Goal: Navigation & Orientation: Find specific page/section

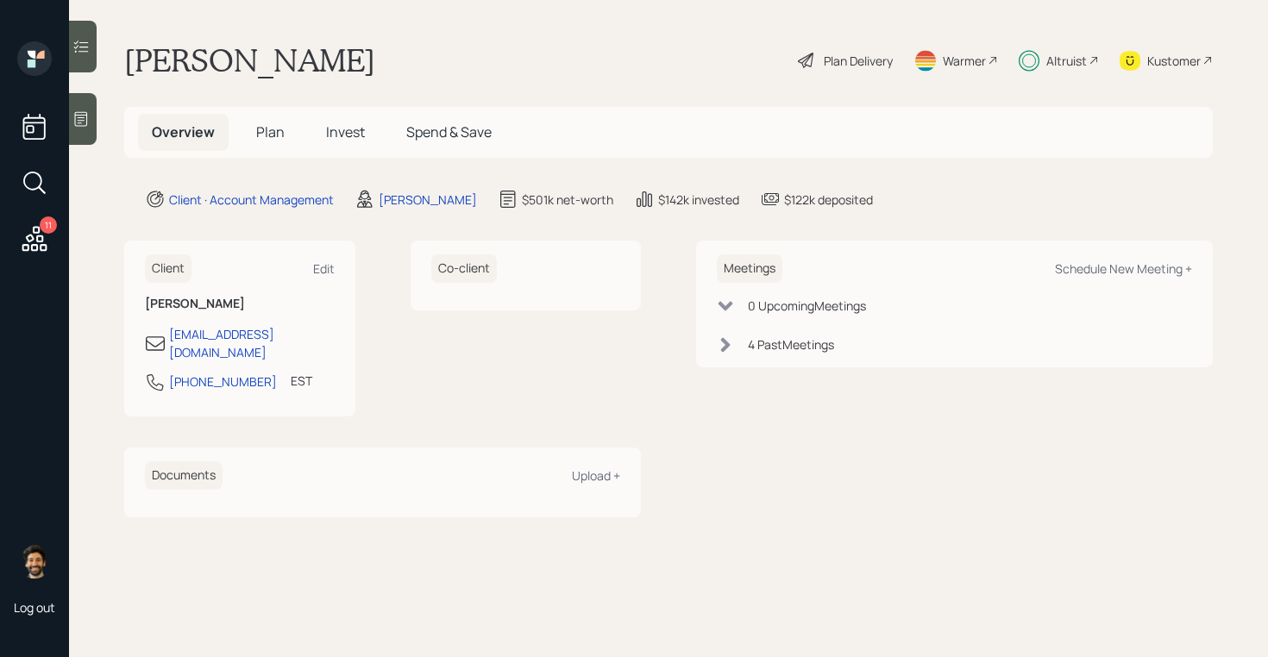
click at [336, 122] on span "Invest" at bounding box center [345, 131] width 39 height 19
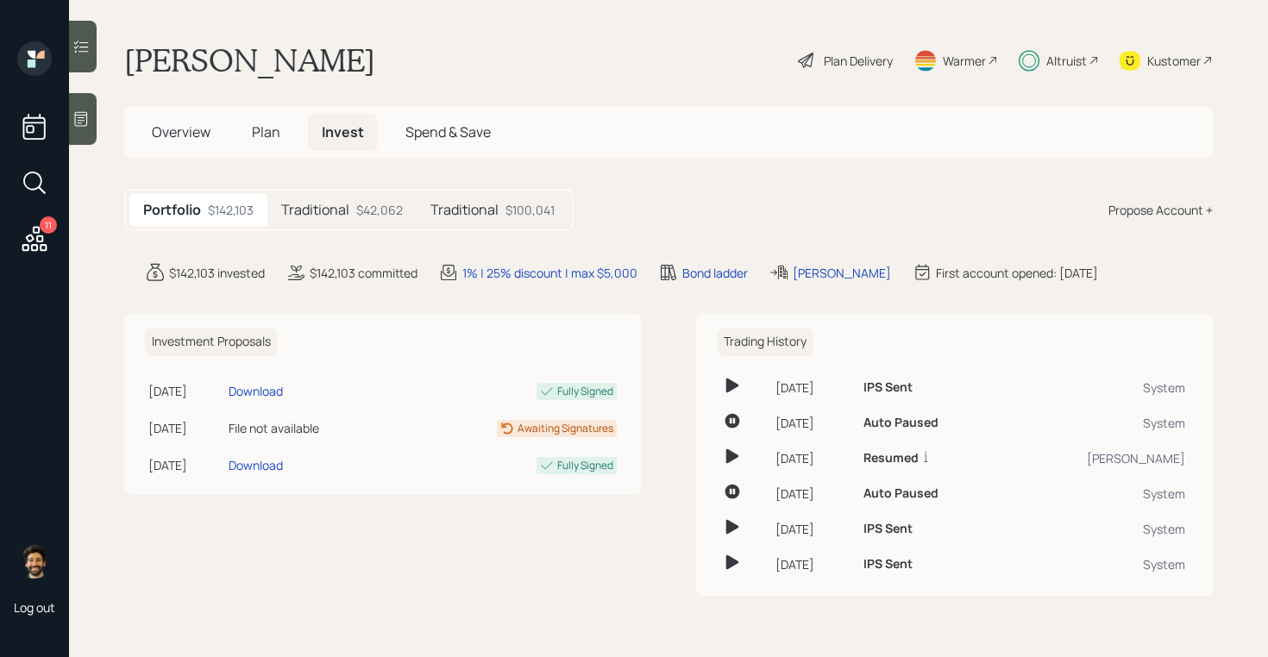
click at [277, 132] on span "Plan" at bounding box center [266, 131] width 28 height 19
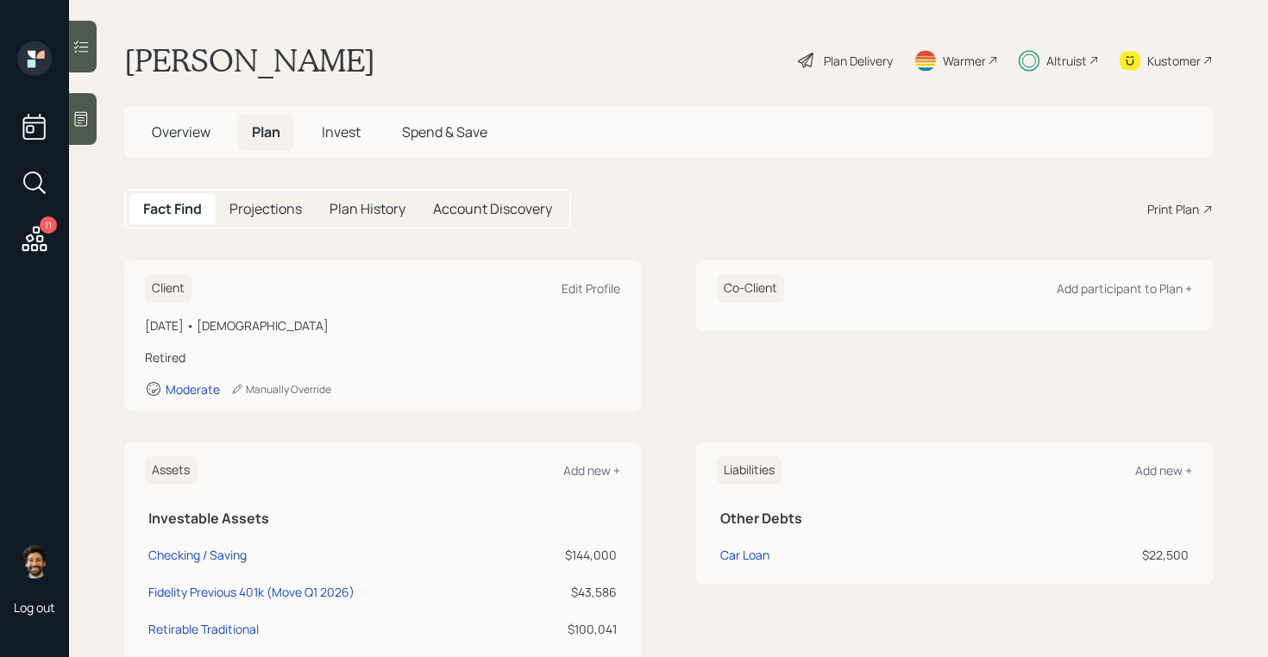
click at [336, 136] on span "Invest" at bounding box center [341, 131] width 39 height 19
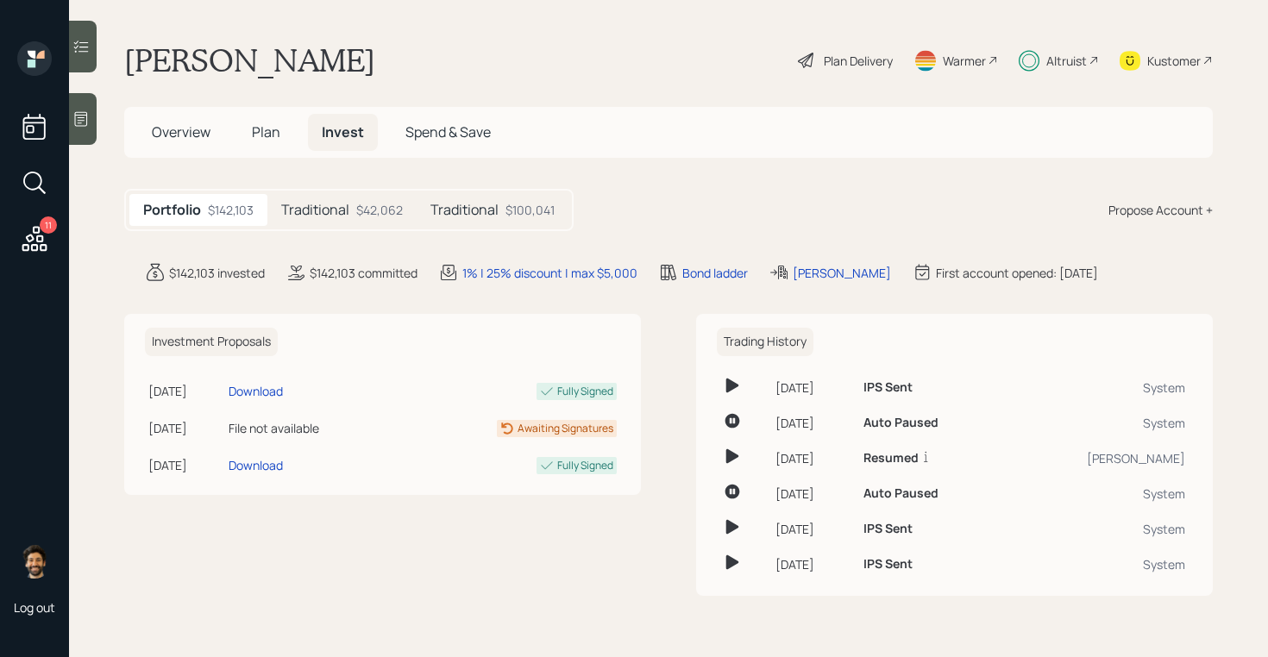
click at [449, 120] on h5 "Spend & Save" at bounding box center [448, 132] width 113 height 37
